Goal: Task Accomplishment & Management: Manage account settings

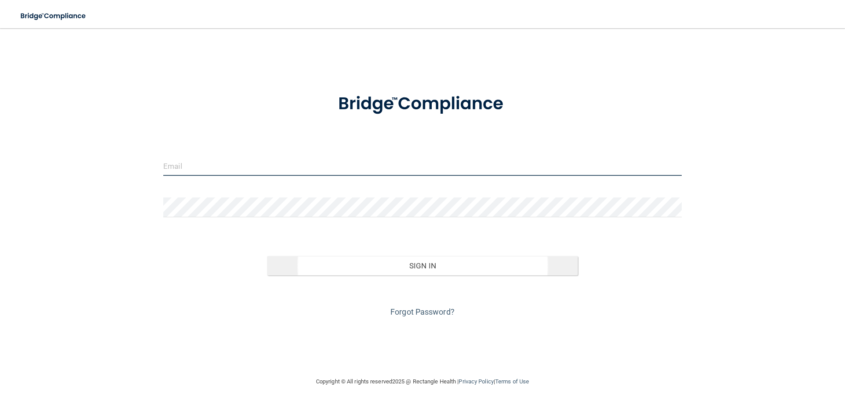
type input "[EMAIL_ADDRESS][DOMAIN_NAME]"
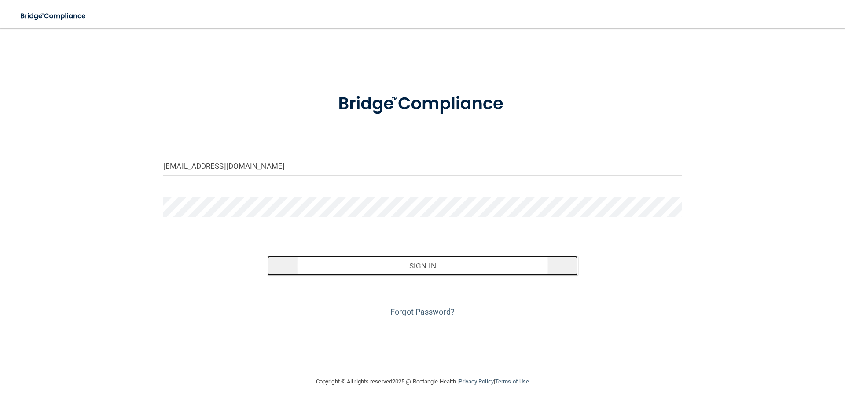
click at [397, 269] on button "Sign In" at bounding box center [422, 265] width 311 height 19
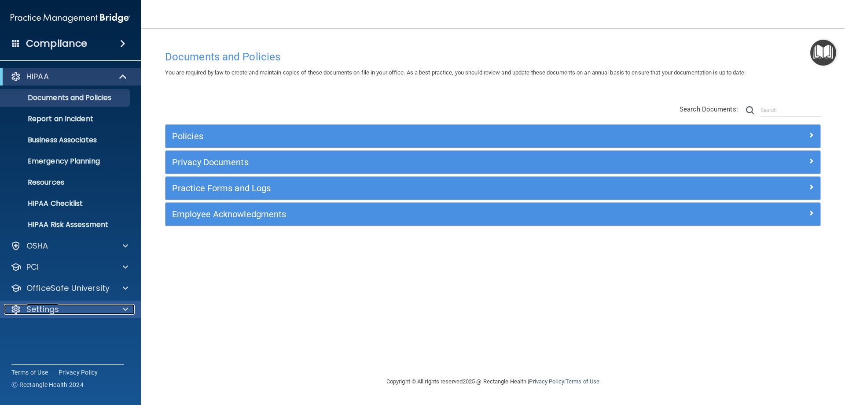
click at [110, 309] on div "Settings" at bounding box center [58, 309] width 109 height 11
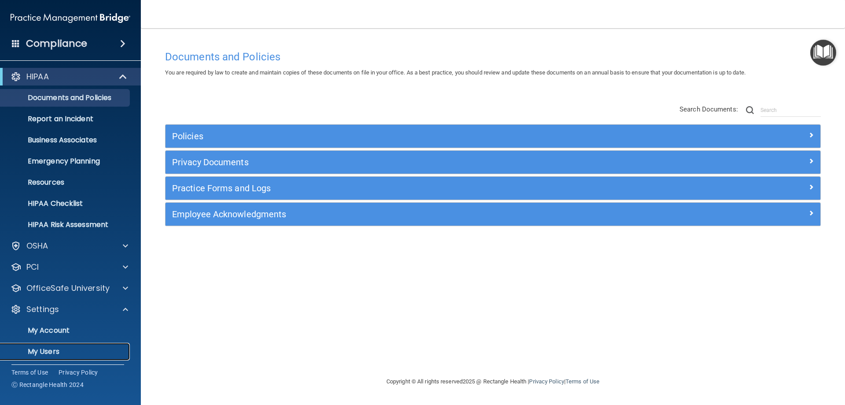
click at [88, 353] on p "My Users" at bounding box center [66, 351] width 120 height 9
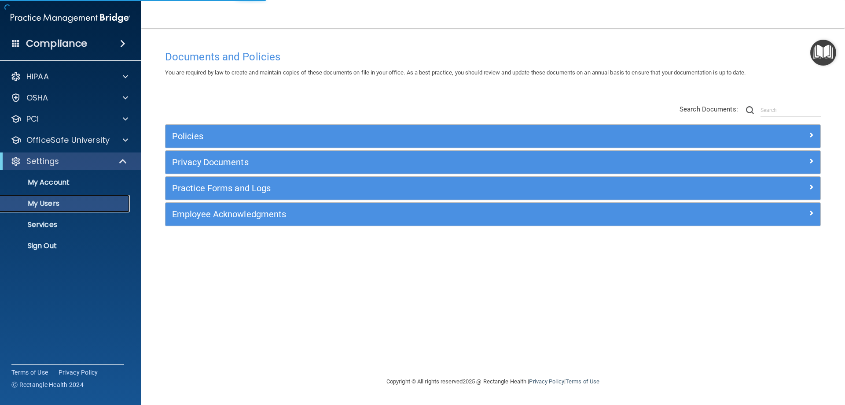
select select "20"
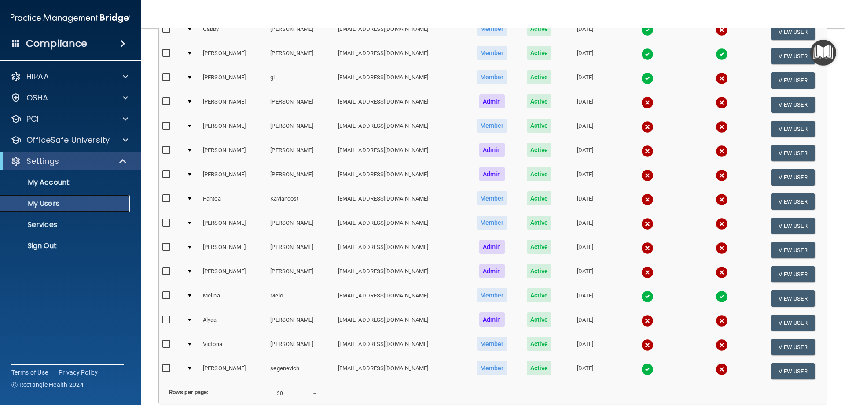
scroll to position [71, 0]
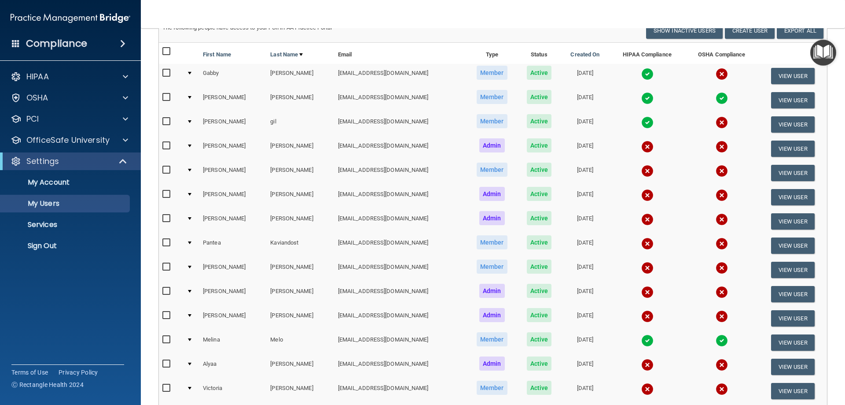
click at [164, 266] on input "checkbox" at bounding box center [167, 266] width 10 height 7
checkbox input "true"
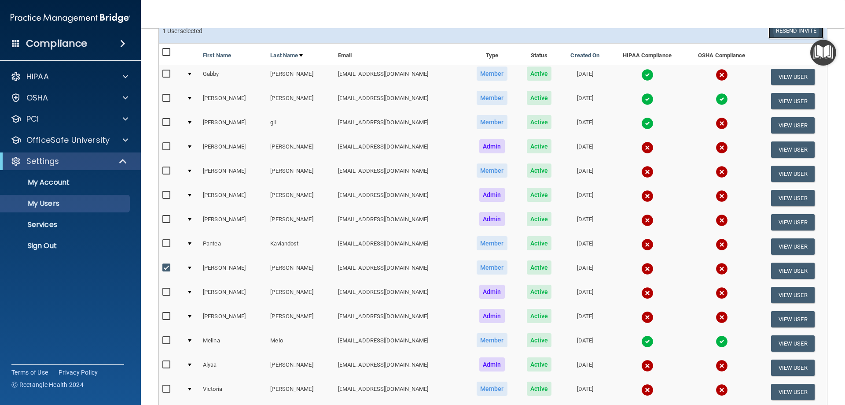
click at [777, 34] on button "Resend Invite" at bounding box center [796, 30] width 55 height 16
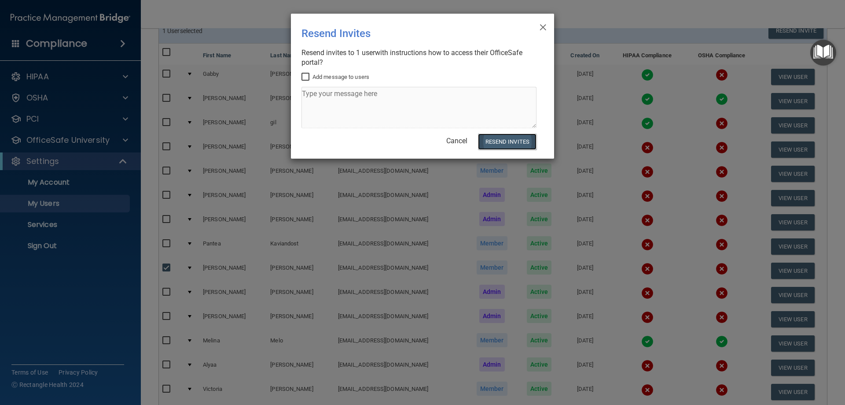
click at [514, 147] on button "Resend Invites" at bounding box center [507, 141] width 59 height 16
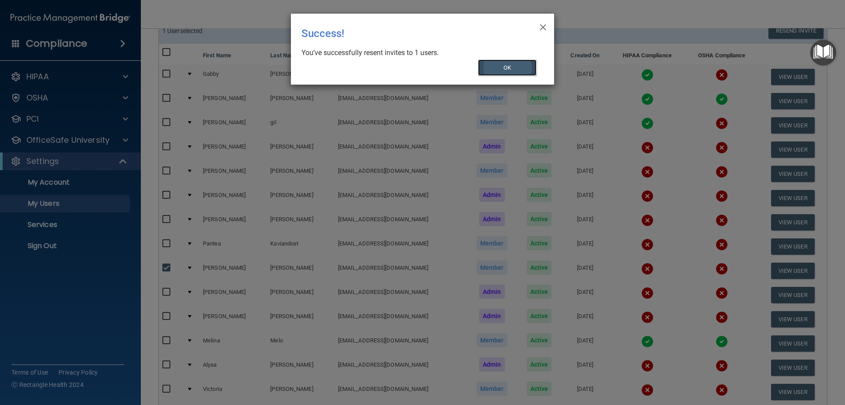
click at [523, 74] on button "OK" at bounding box center [507, 67] width 59 height 16
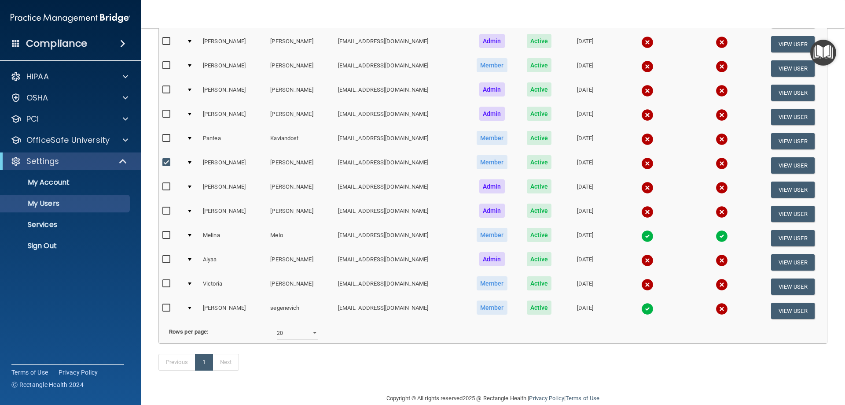
scroll to position [0, 0]
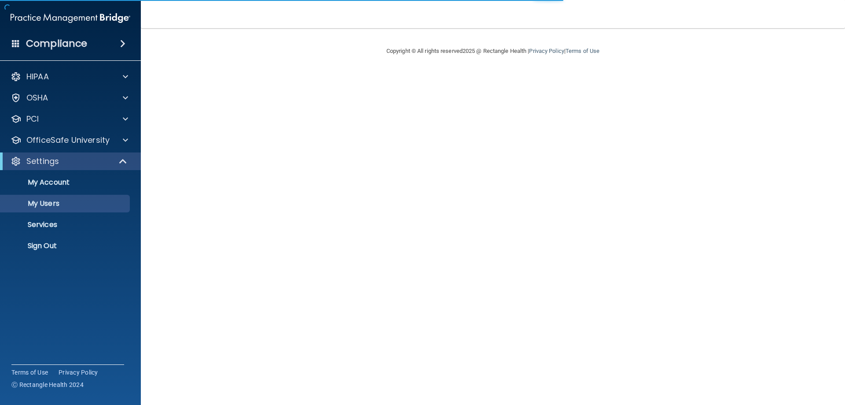
select select "20"
